Goal: Information Seeking & Learning: Learn about a topic

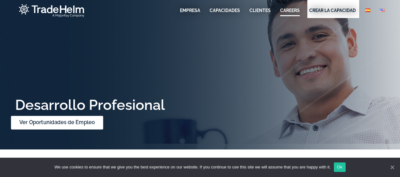
click at [79, 126] on link "Ver Oportunidades de Empleo" at bounding box center [57, 123] width 92 height 14
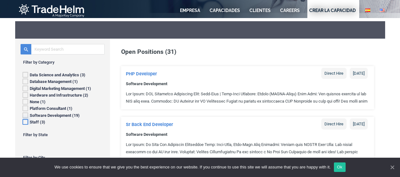
scroll to position [178, 0]
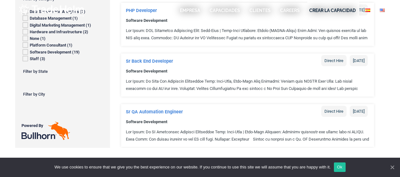
click at [45, 73] on span "Filter by State" at bounding box center [35, 71] width 25 height 5
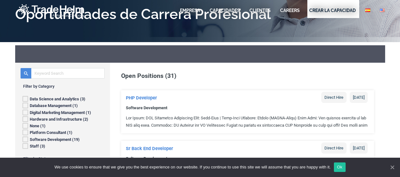
scroll to position [57, 0]
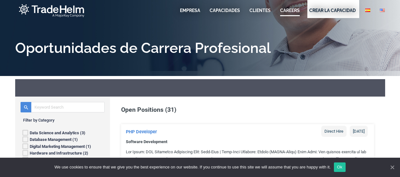
click at [291, 8] on link "CAREERS" at bounding box center [290, 10] width 20 height 6
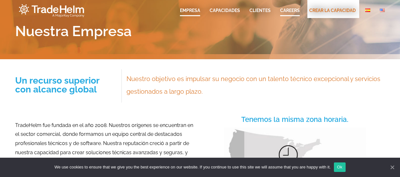
click at [291, 11] on link "CAREERS" at bounding box center [290, 10] width 20 height 6
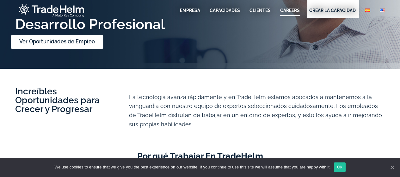
scroll to position [79, 0]
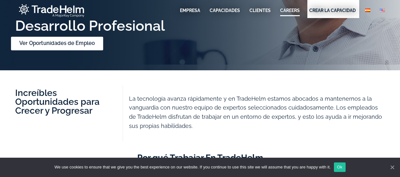
click at [72, 41] on link "Ver Oportunidades de Empleo" at bounding box center [57, 44] width 92 height 14
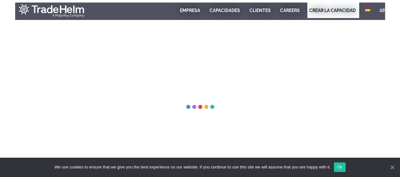
scroll to position [137, 0]
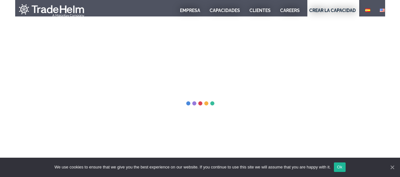
click at [341, 169] on link "Ok" at bounding box center [340, 166] width 12 height 9
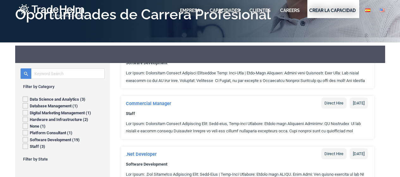
scroll to position [0, 0]
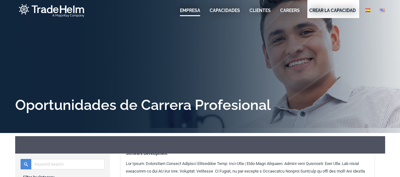
click at [196, 12] on link "EMPRESA" at bounding box center [190, 10] width 20 height 6
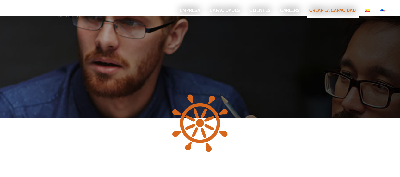
scroll to position [651, 0]
